Goal: Go to known website: Access a specific website the user already knows

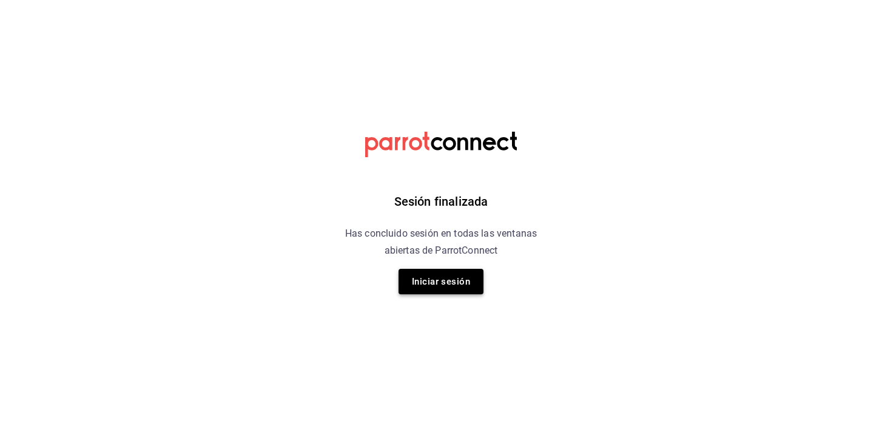
click at [417, 285] on button "Iniciar sesión" at bounding box center [441, 281] width 85 height 25
